Goal: Task Accomplishment & Management: Manage account settings

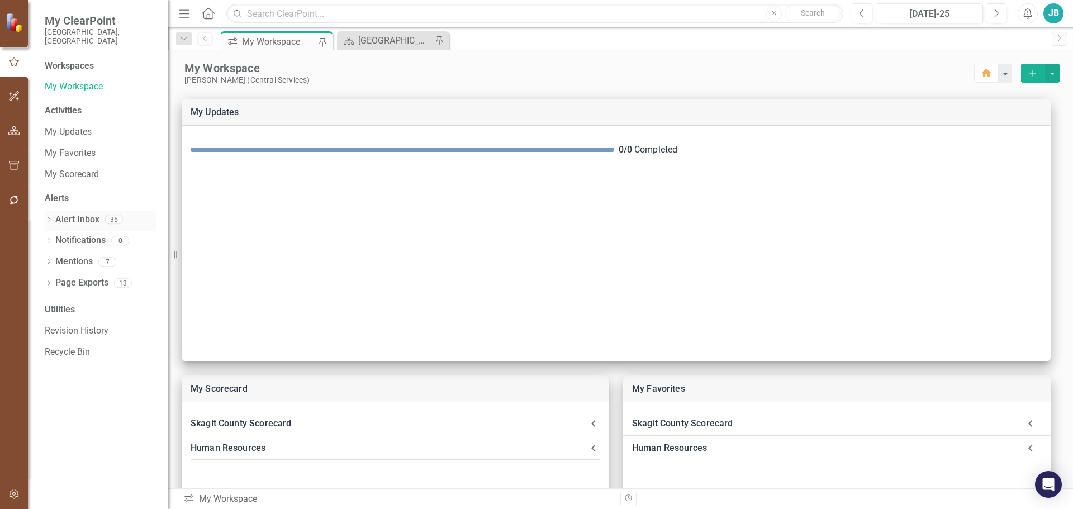
click at [47, 217] on icon "Dropdown" at bounding box center [49, 220] width 8 height 6
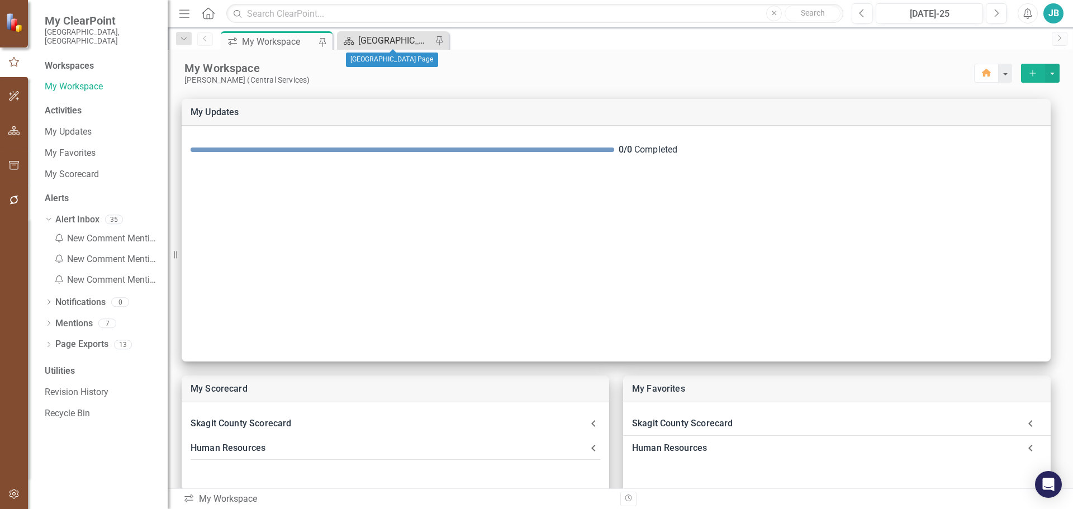
click at [383, 44] on div "[GEOGRAPHIC_DATA] Page" at bounding box center [395, 41] width 74 height 14
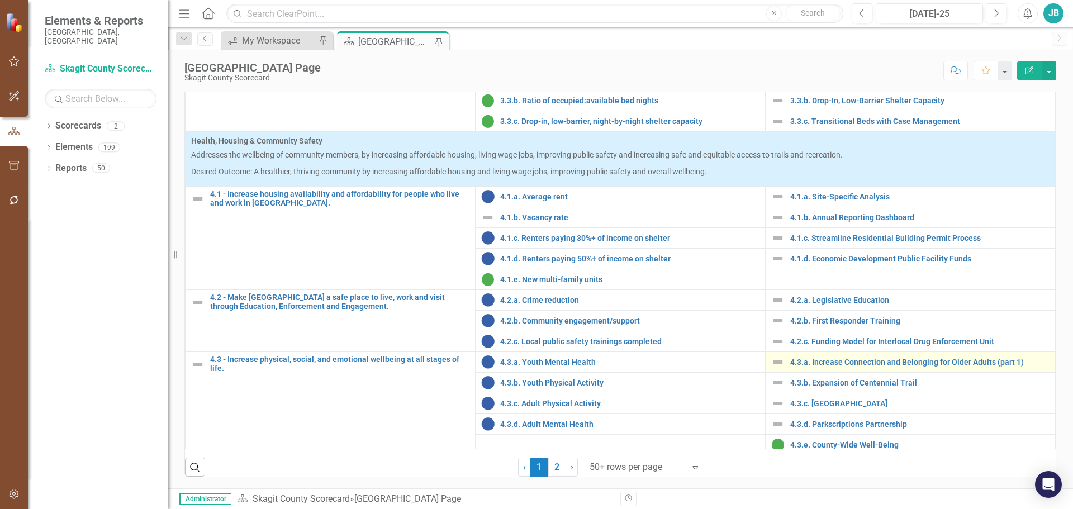
scroll to position [960, 0]
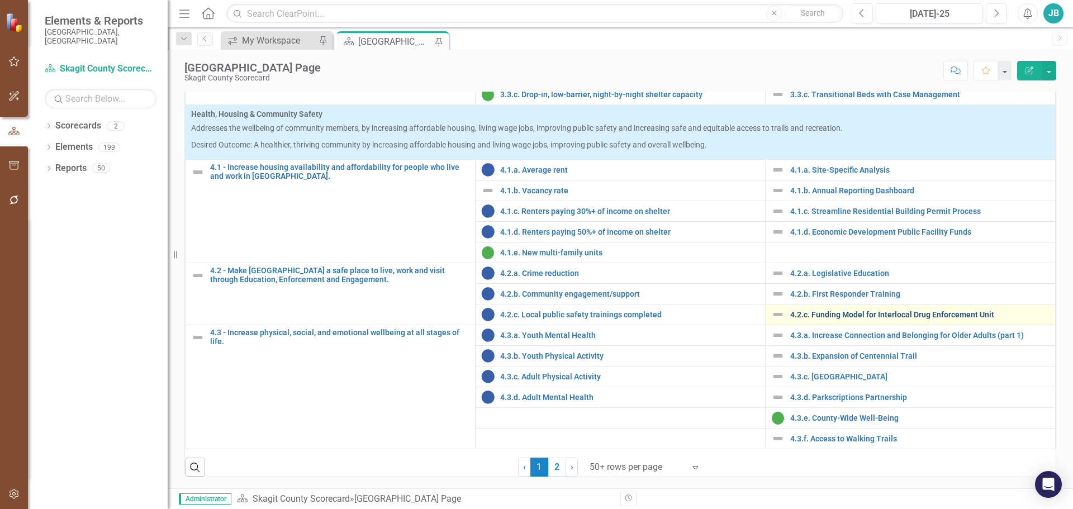
click at [804, 319] on link "4.2.c. Funding Model for Interlocal Drug Enforcement Unit" at bounding box center [919, 315] width 259 height 8
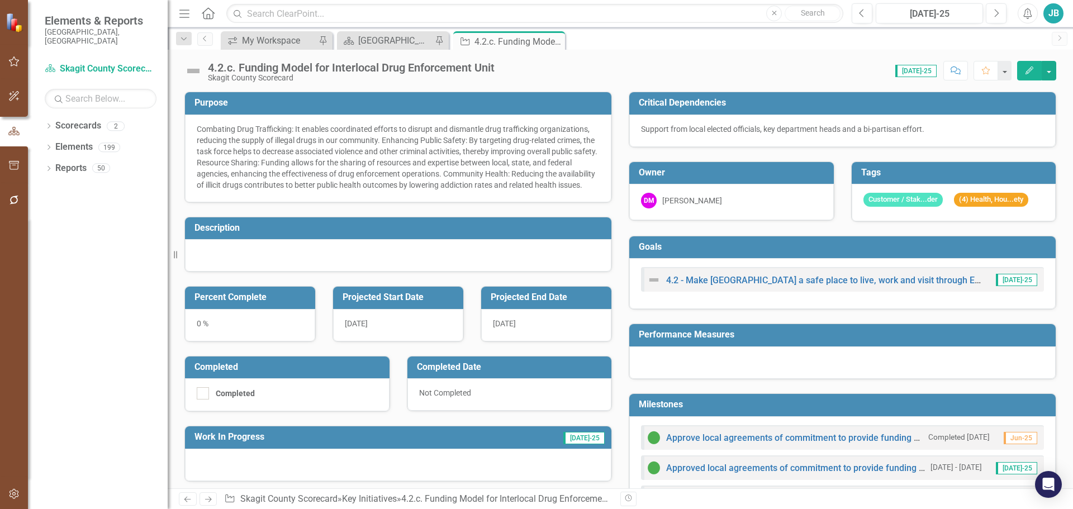
click at [1030, 75] on button "Edit" at bounding box center [1029, 71] width 25 height 20
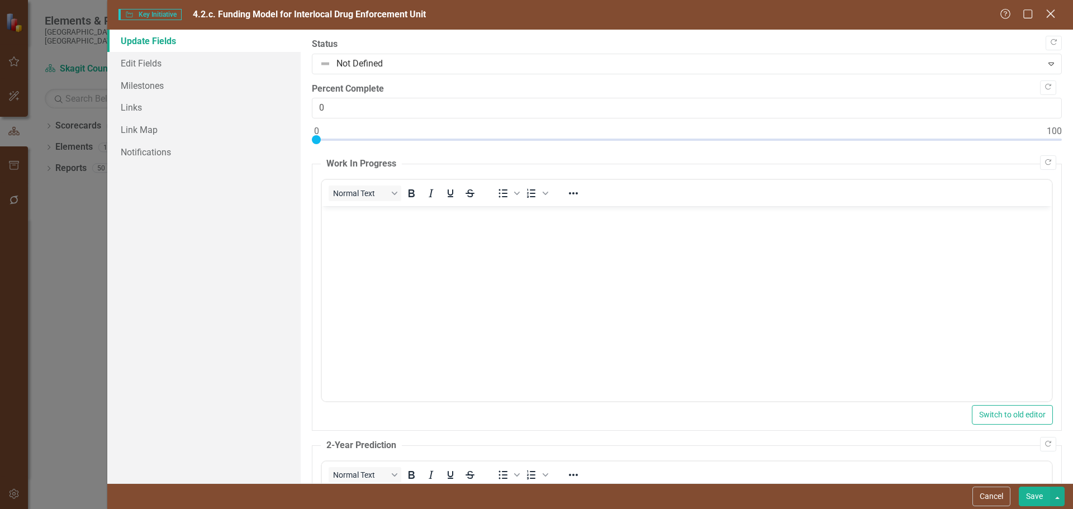
click at [1049, 14] on icon "Close" at bounding box center [1051, 13] width 14 height 11
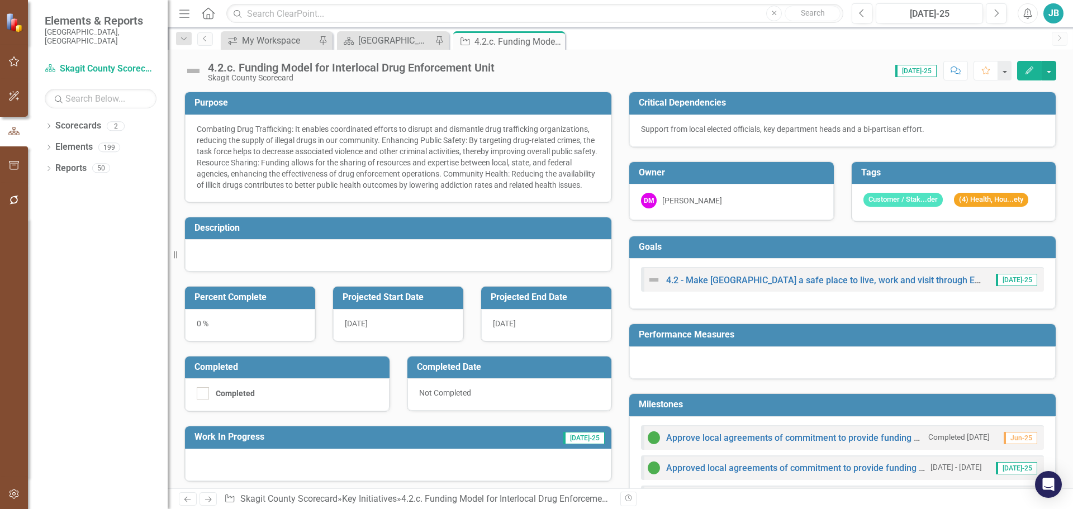
click at [1031, 67] on icon "Edit" at bounding box center [1030, 71] width 10 height 8
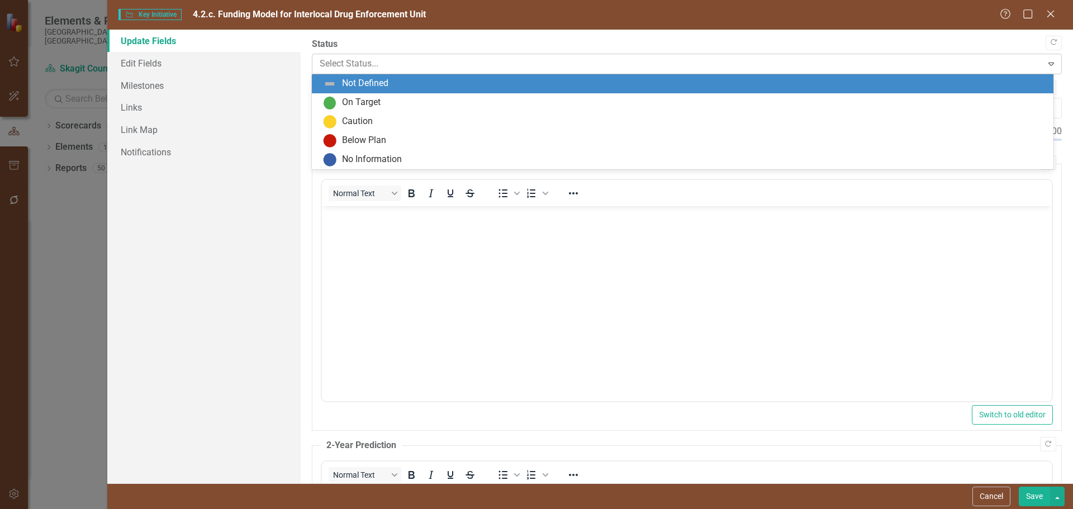
click at [359, 58] on div at bounding box center [678, 63] width 716 height 15
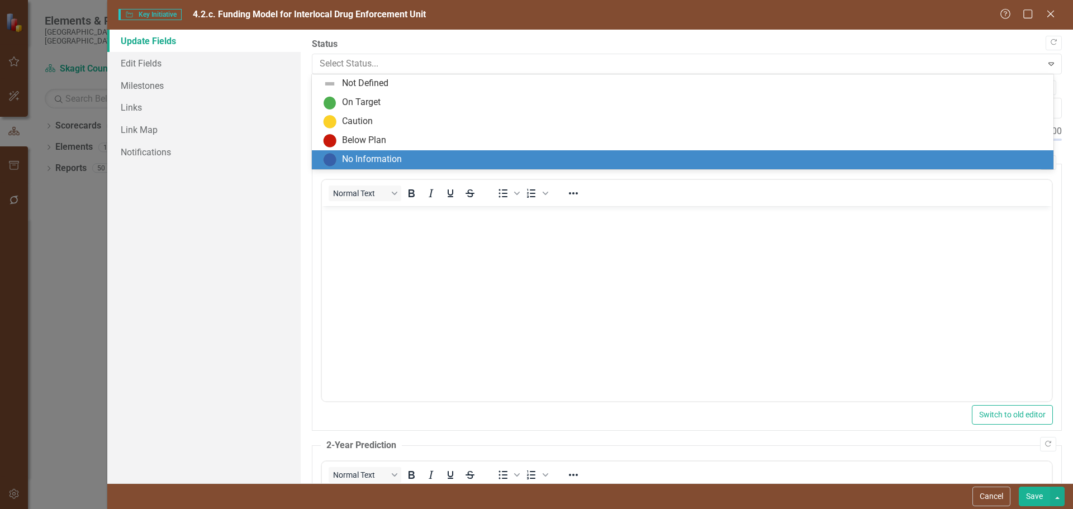
click at [377, 156] on div "No Information" at bounding box center [372, 159] width 60 height 13
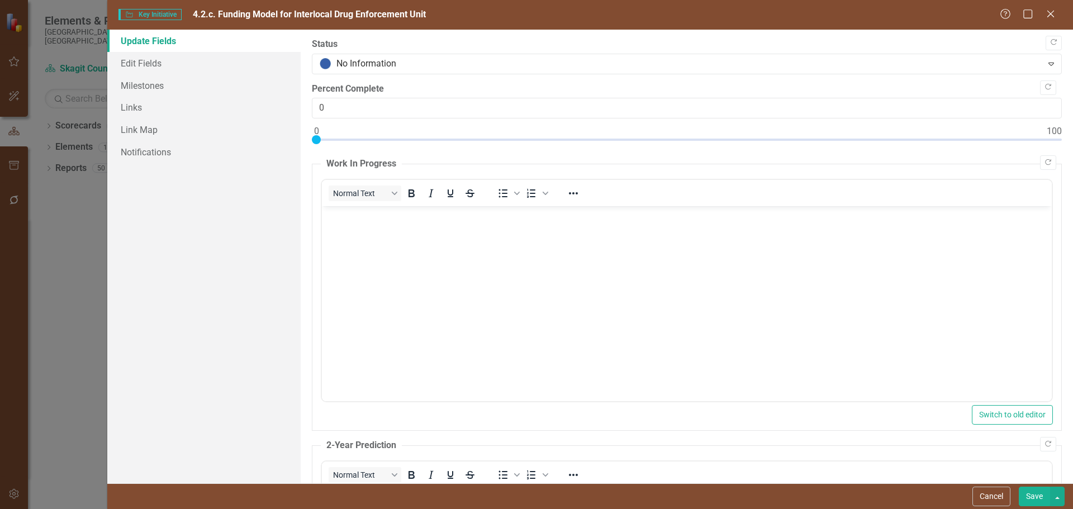
click at [1036, 497] on button "Save" at bounding box center [1034, 497] width 31 height 20
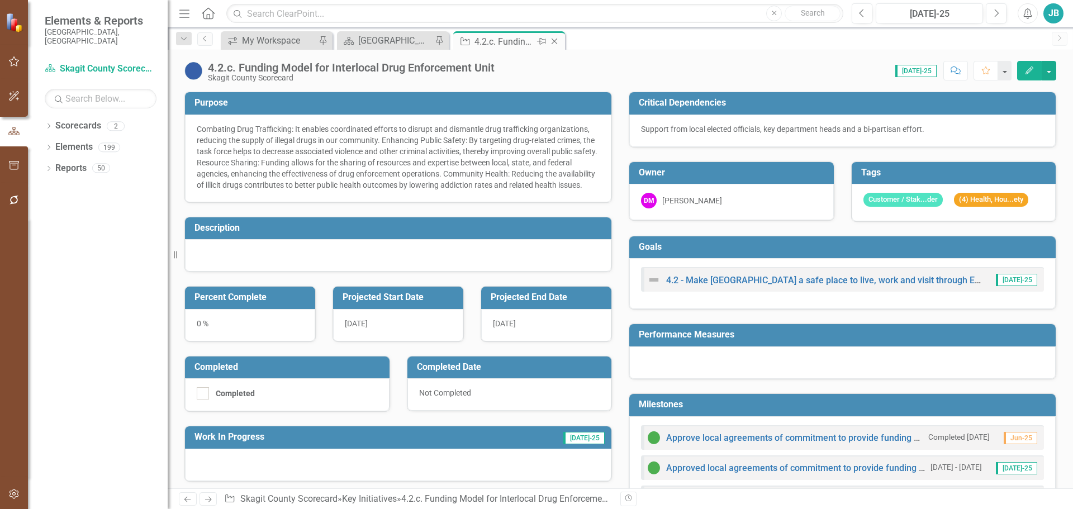
click at [556, 44] on icon "Close" at bounding box center [554, 41] width 11 height 9
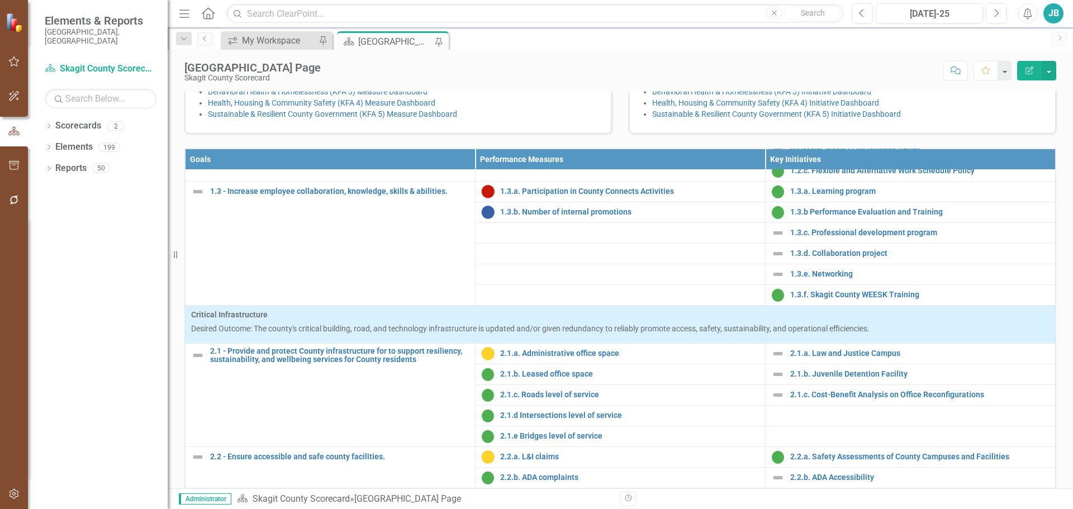
scroll to position [391, 0]
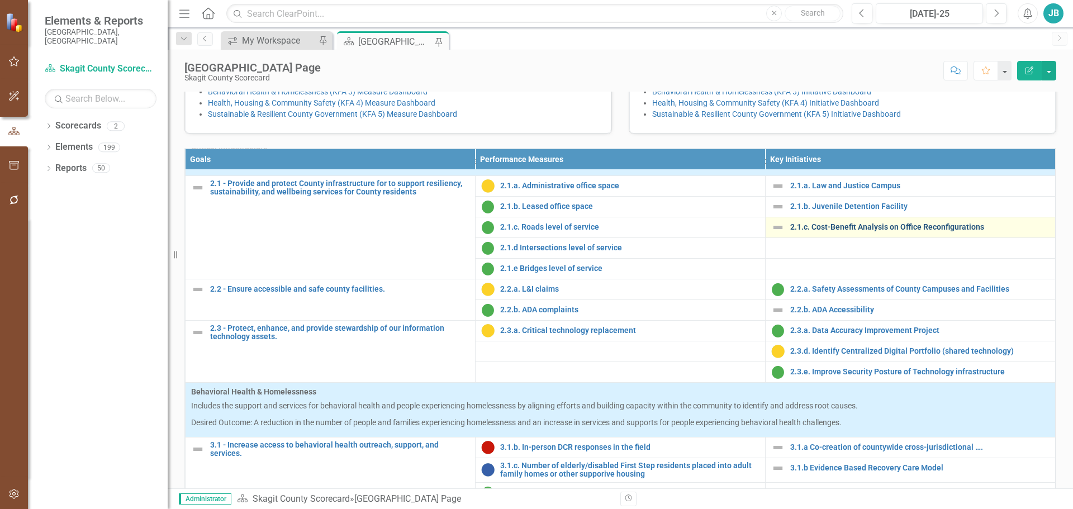
click at [807, 231] on link "2.1.c. Cost-Benefit Analysis on Office Reconfigurations" at bounding box center [919, 227] width 259 height 8
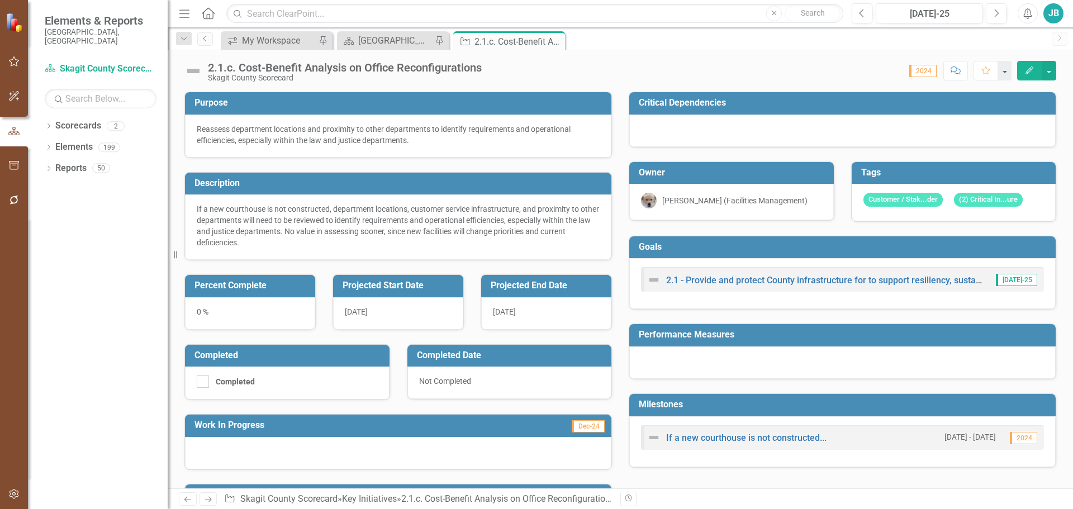
click at [349, 76] on div "Skagit County Scorecard" at bounding box center [345, 78] width 274 height 8
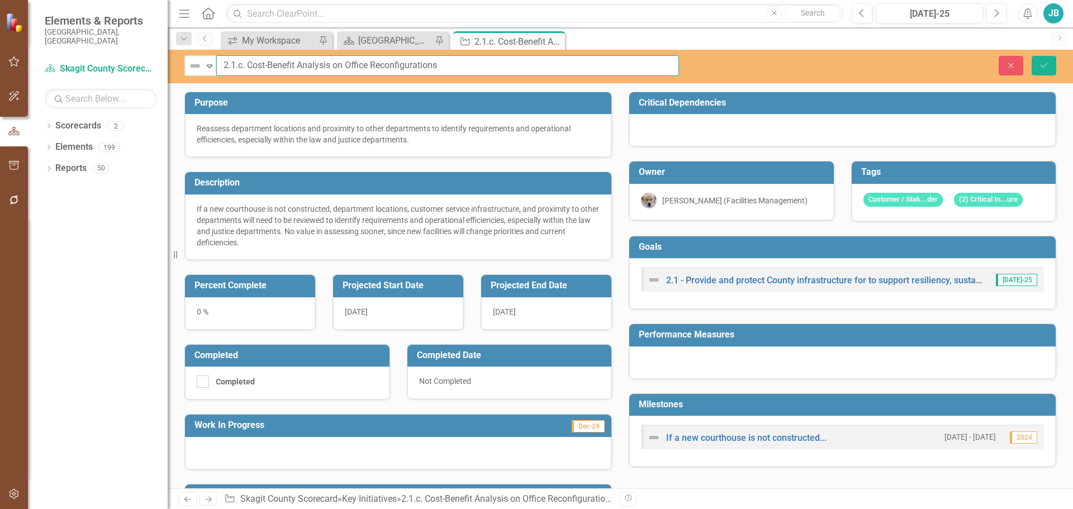
click at [348, 70] on input "2.1.c. Cost-Benefit Analysis on Office Reconfigurations" at bounding box center [447, 65] width 463 height 21
click at [196, 64] on img at bounding box center [194, 65] width 13 height 13
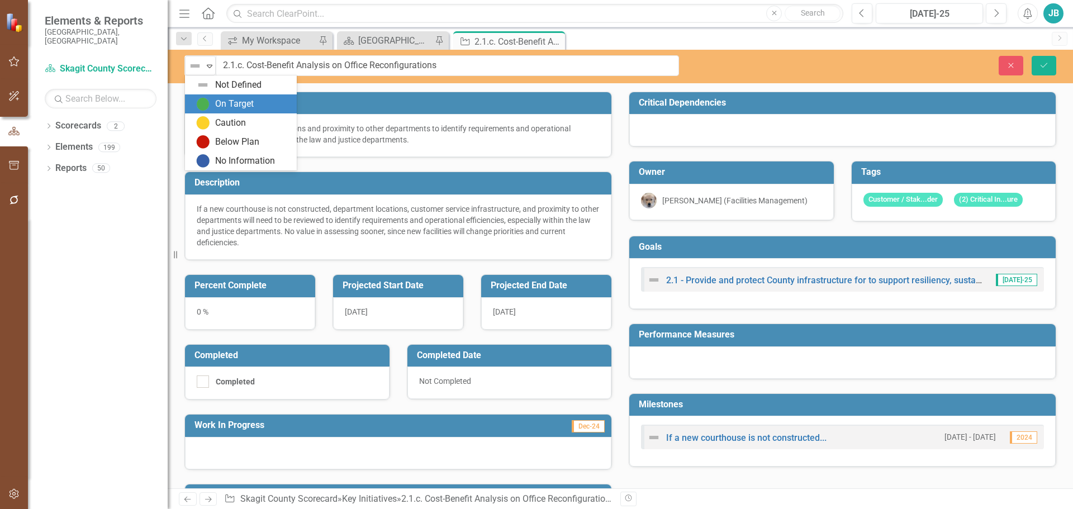
click at [240, 109] on div "On Target" at bounding box center [234, 104] width 39 height 13
click at [195, 72] on img at bounding box center [194, 65] width 13 height 13
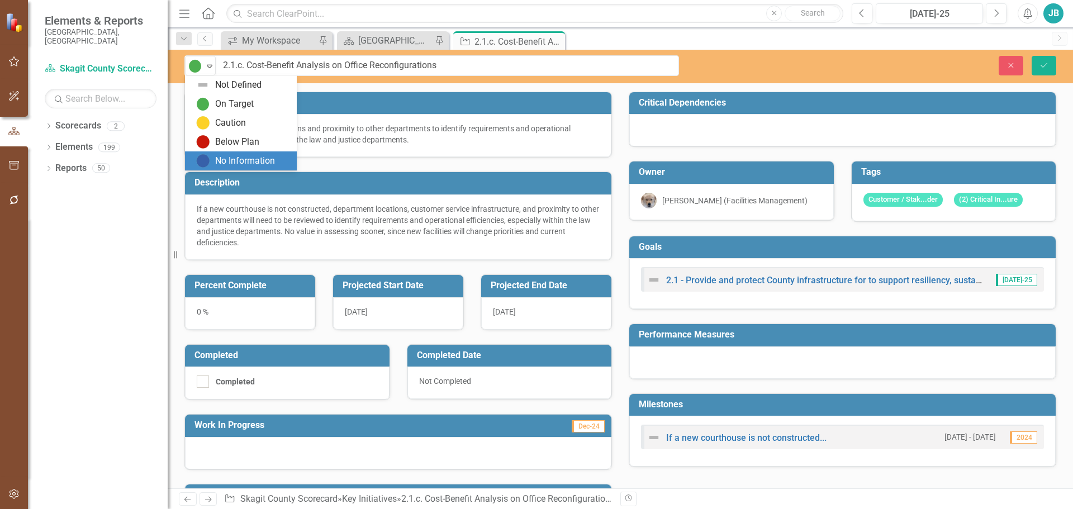
click at [222, 157] on div "No Information" at bounding box center [245, 161] width 60 height 13
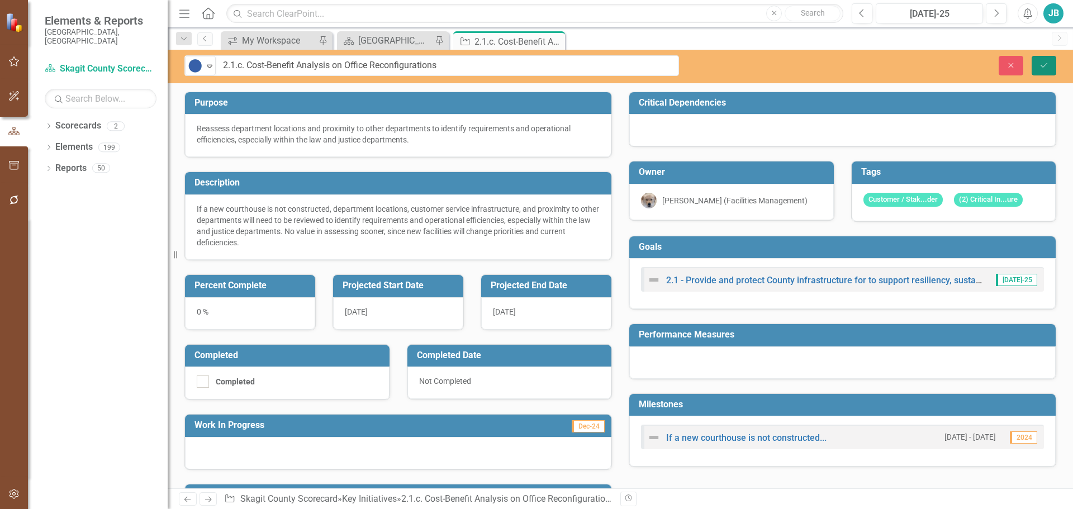
click at [1042, 67] on icon "Save" at bounding box center [1044, 65] width 10 height 8
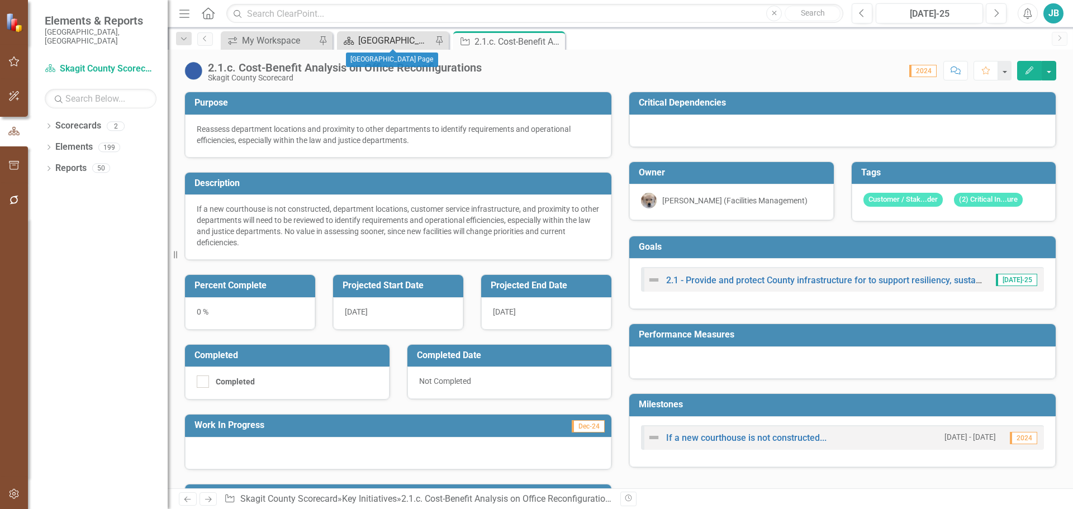
click at [404, 42] on div "[GEOGRAPHIC_DATA] Page" at bounding box center [395, 41] width 74 height 14
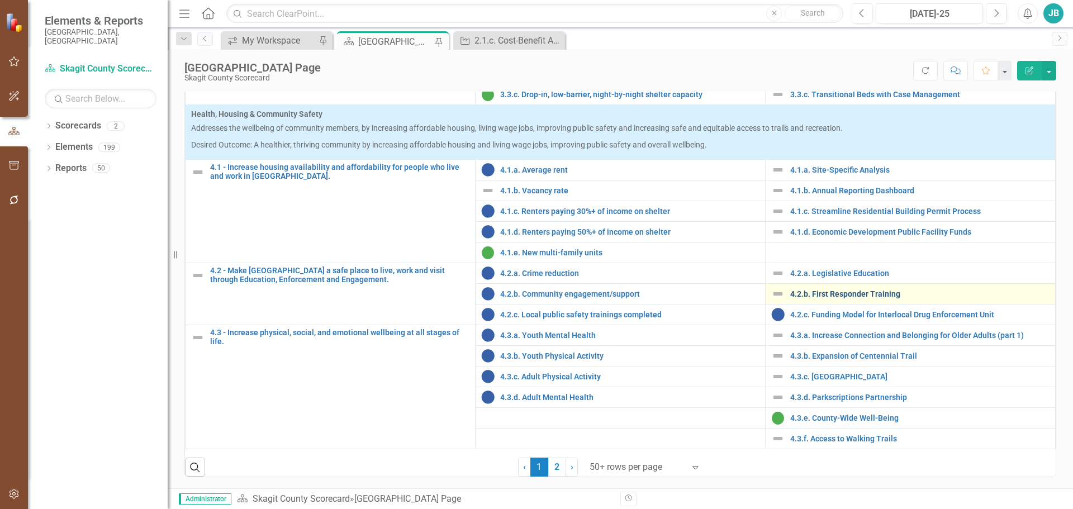
scroll to position [455, 0]
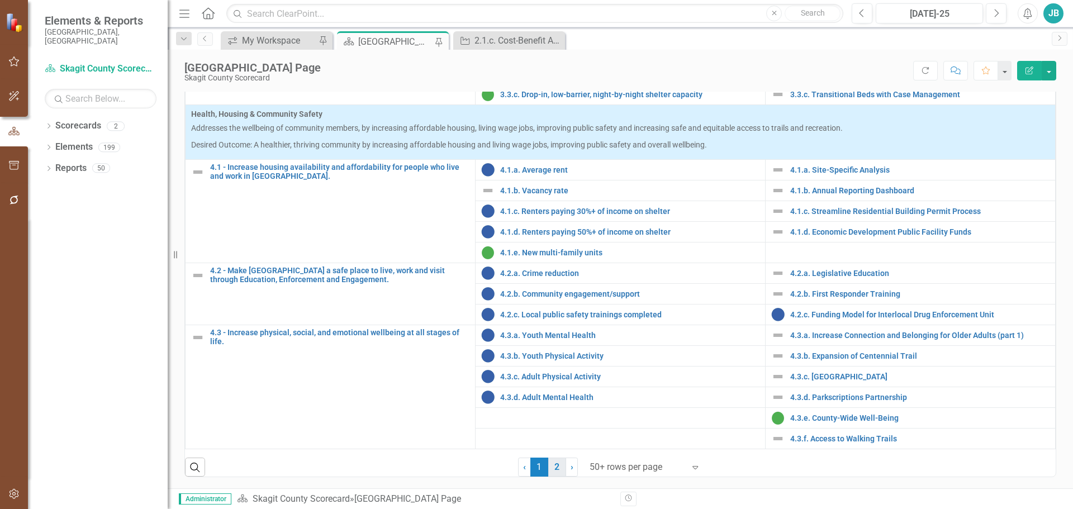
click at [556, 466] on link "2" at bounding box center [557, 467] width 18 height 19
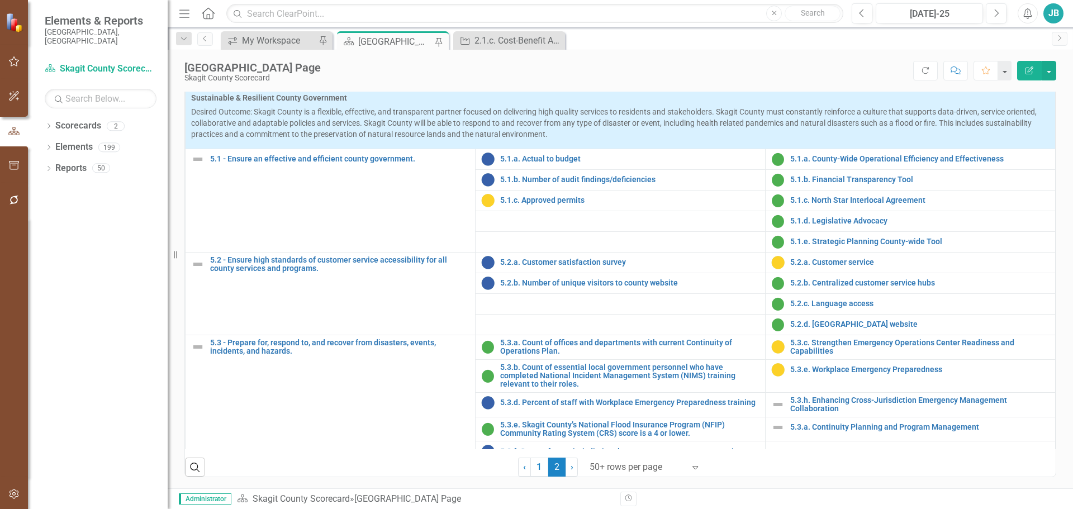
scroll to position [343, 0]
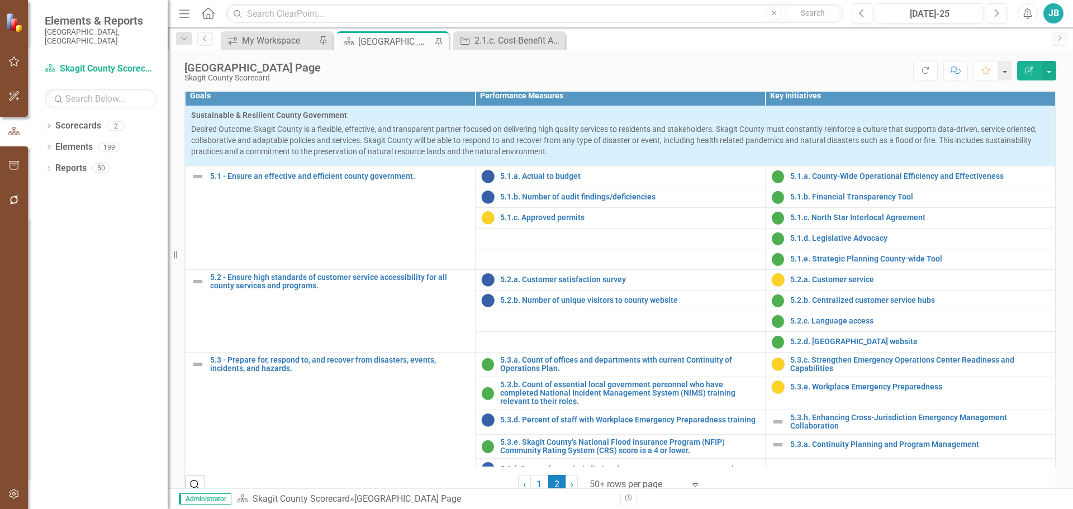
click at [410, 55] on link "Sustainable & Resilient County Government (KFA 5) Measure Dashboard" at bounding box center [332, 50] width 249 height 9
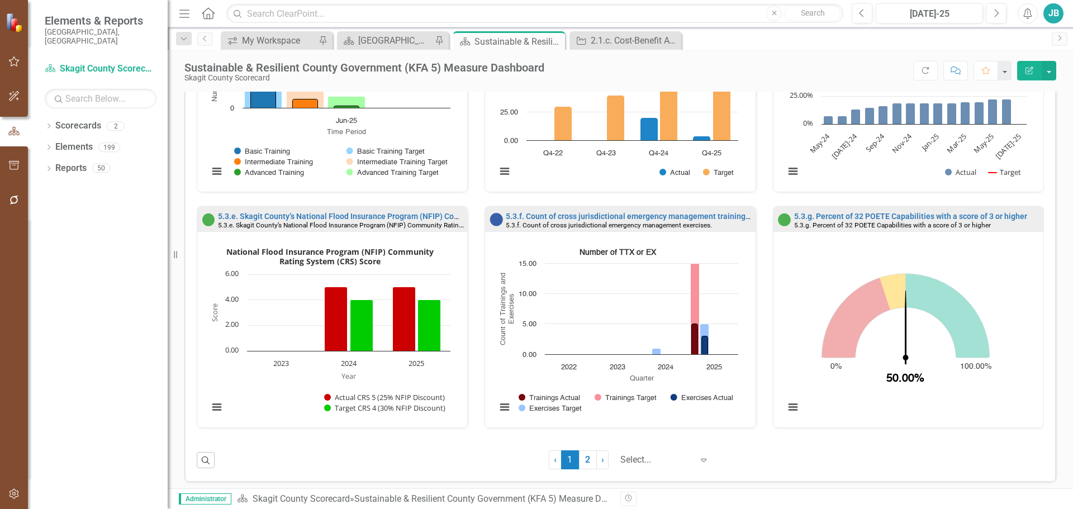
scroll to position [865, 0]
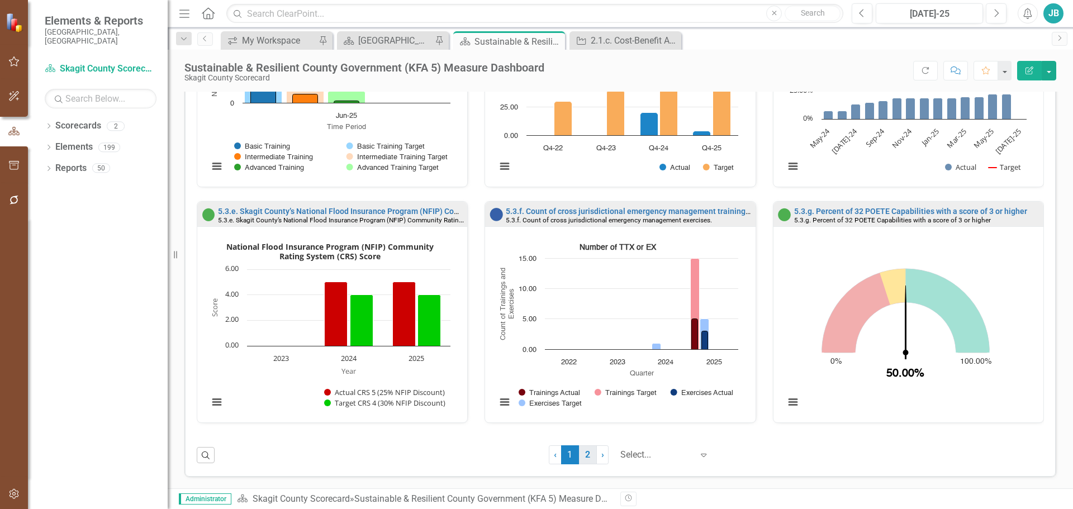
click at [579, 456] on link "2" at bounding box center [588, 454] width 18 height 19
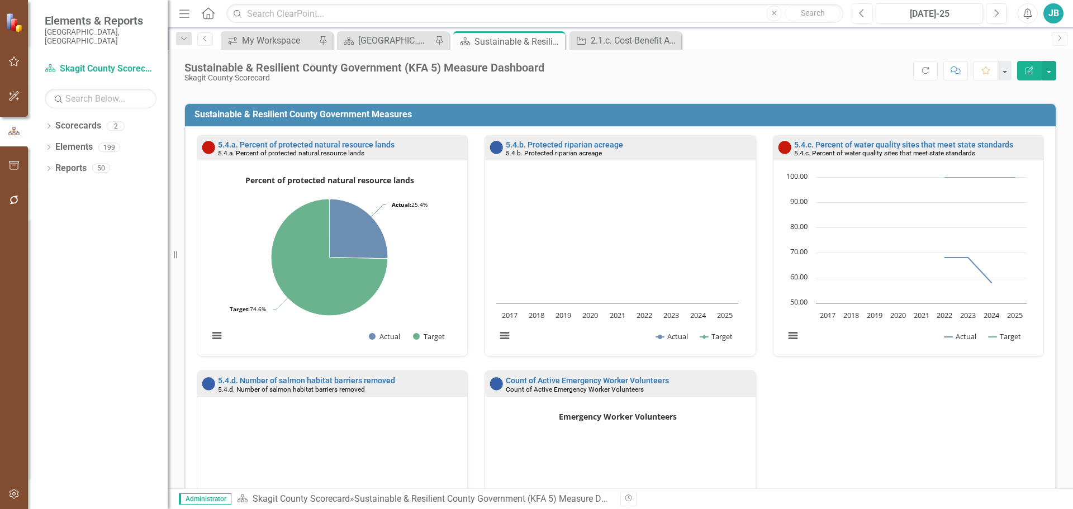
scroll to position [393, 0]
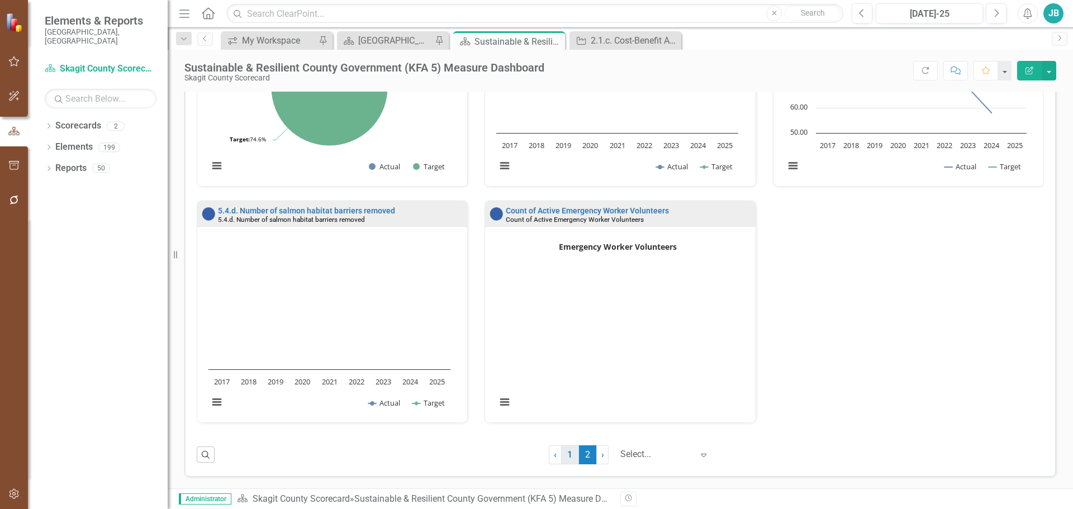
click at [561, 458] on link "1" at bounding box center [570, 454] width 18 height 19
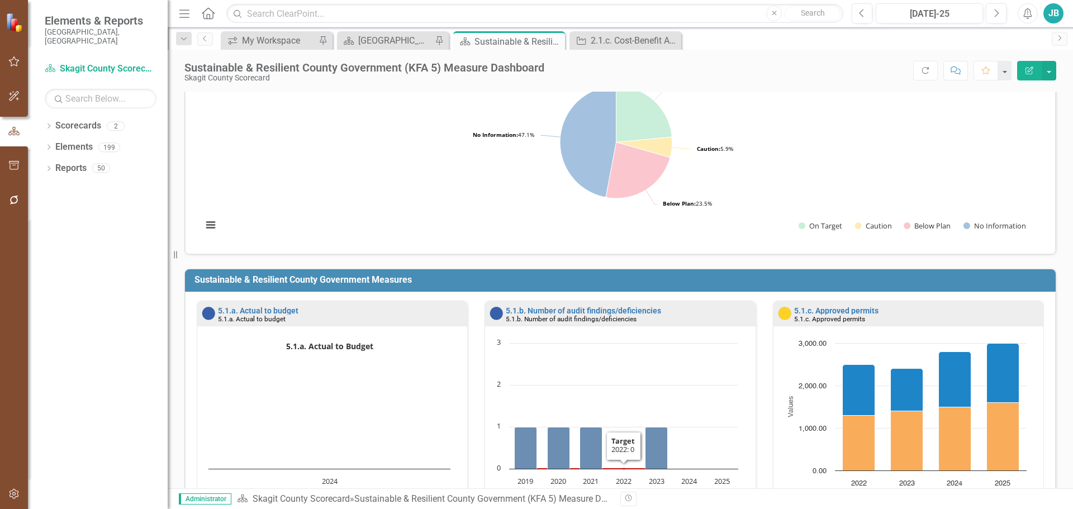
scroll to position [0, 0]
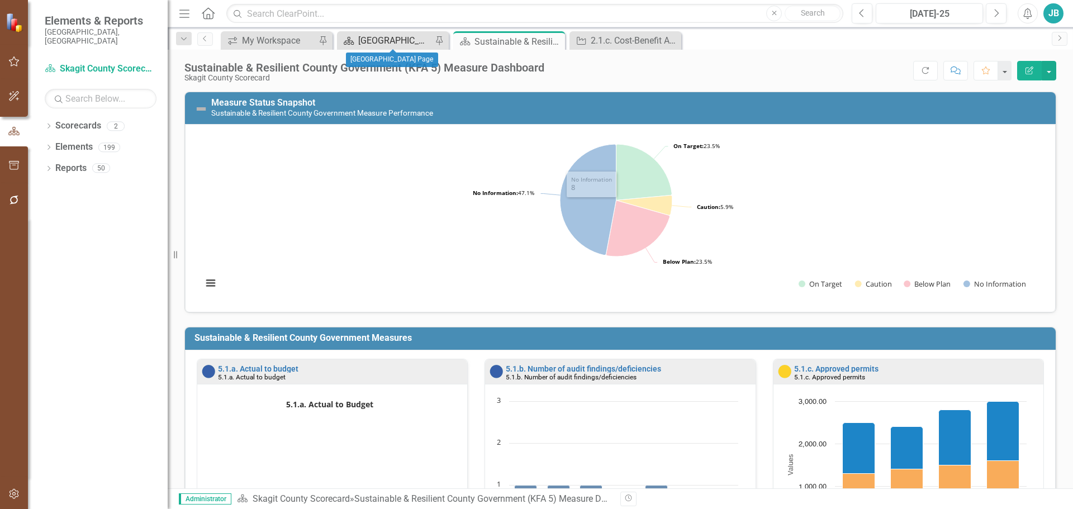
click at [376, 35] on div "[GEOGRAPHIC_DATA] Page" at bounding box center [395, 41] width 74 height 14
